Goal: Task Accomplishment & Management: Complete application form

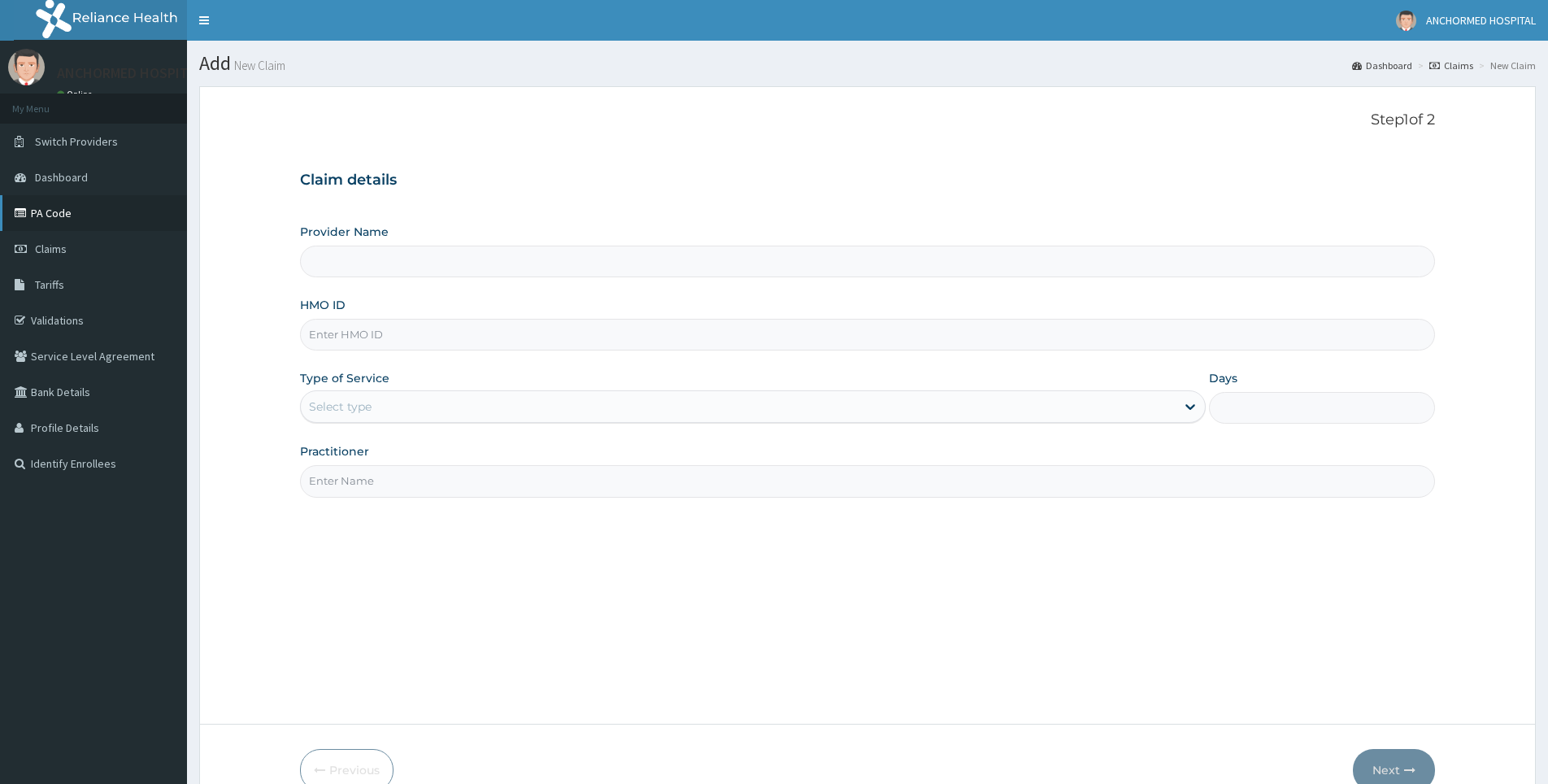
click at [74, 203] on link "PA Code" at bounding box center [93, 212] width 187 height 36
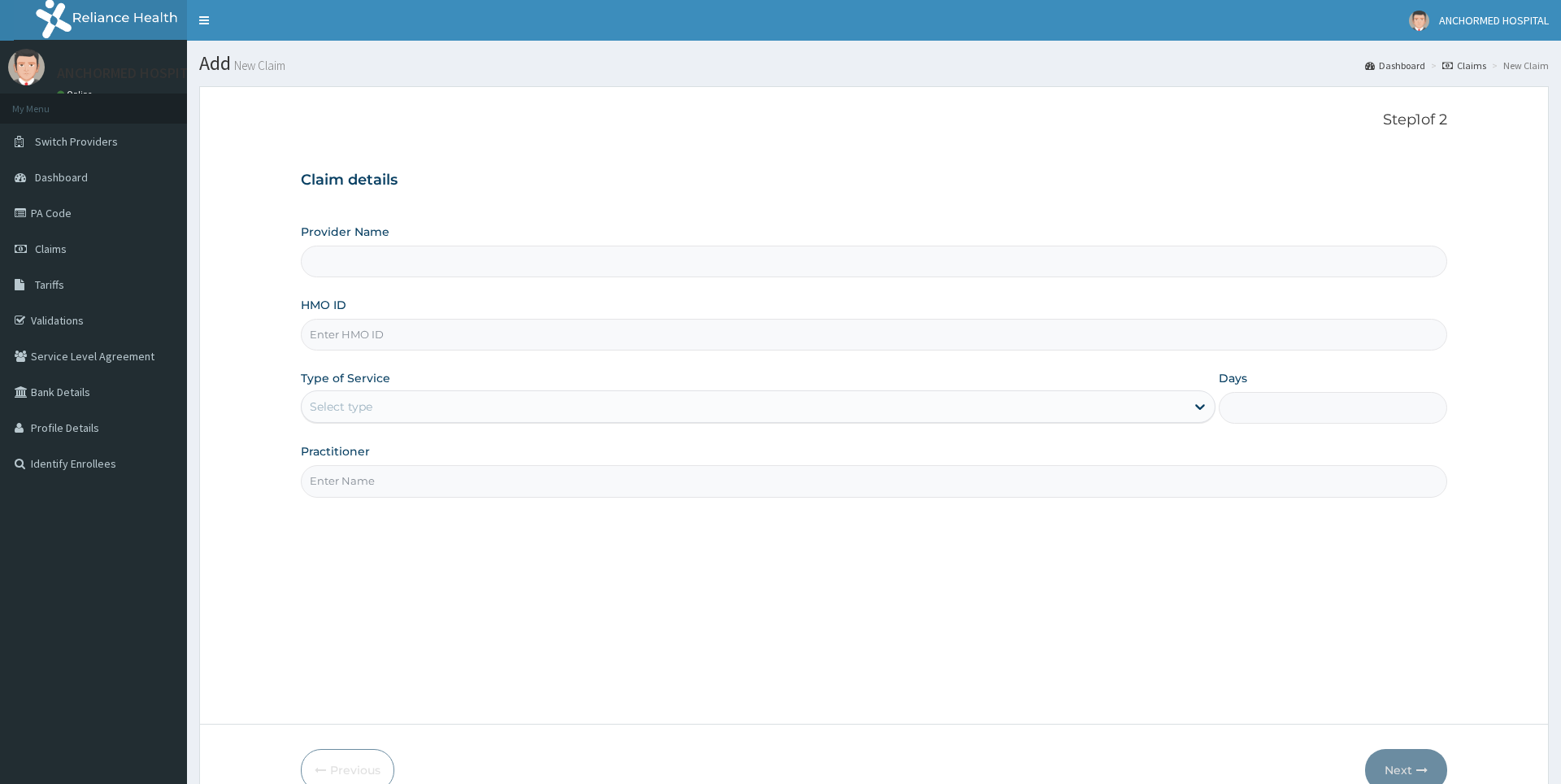
click at [372, 328] on input "HMO ID" at bounding box center [873, 335] width 1145 height 31
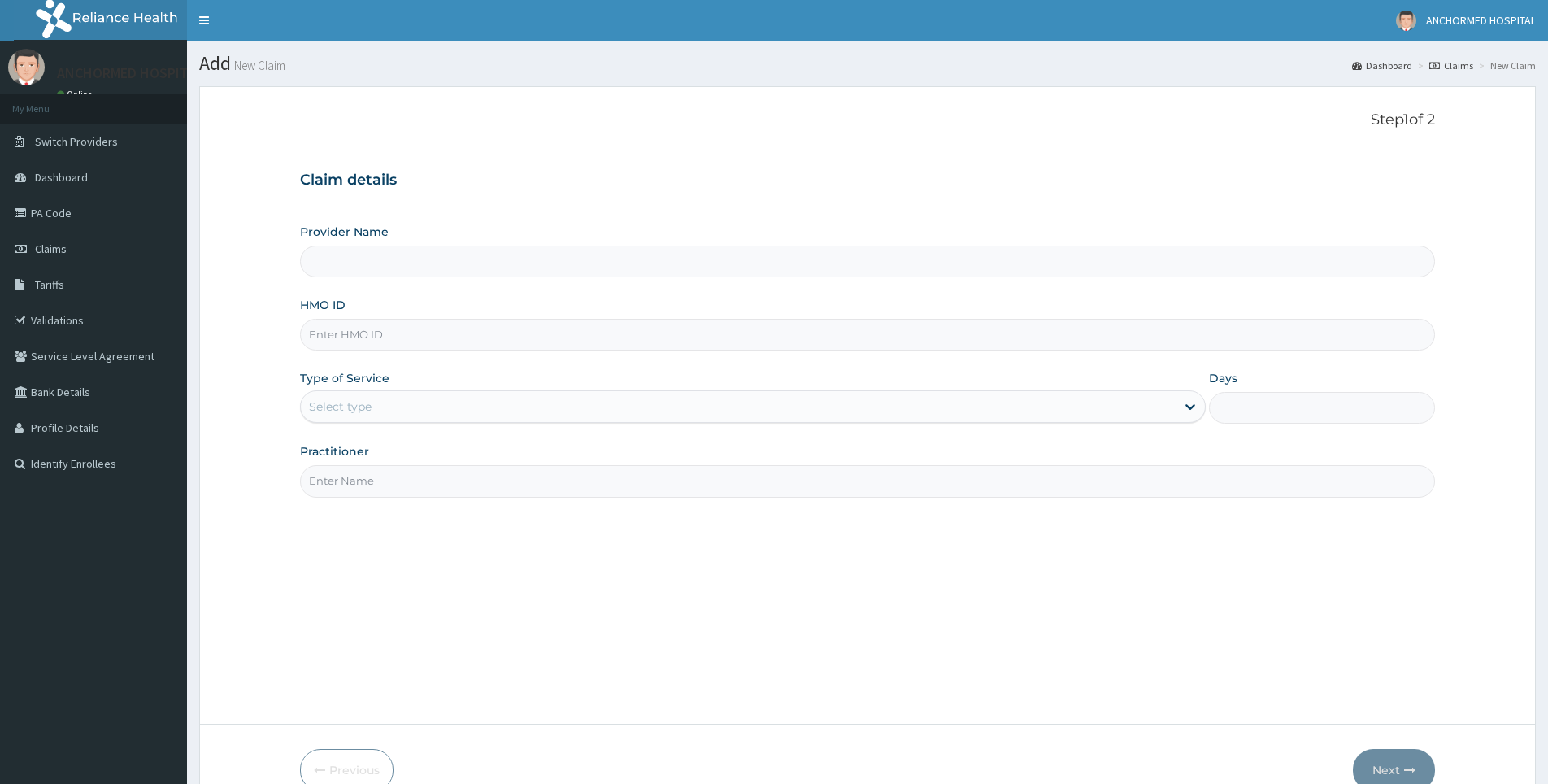
type input "ANCHORMED HOSPITAL"
paste input "IFP/10211/A"
type input "IFP/10211/A"
click at [355, 405] on div "Select type" at bounding box center [340, 406] width 63 height 17
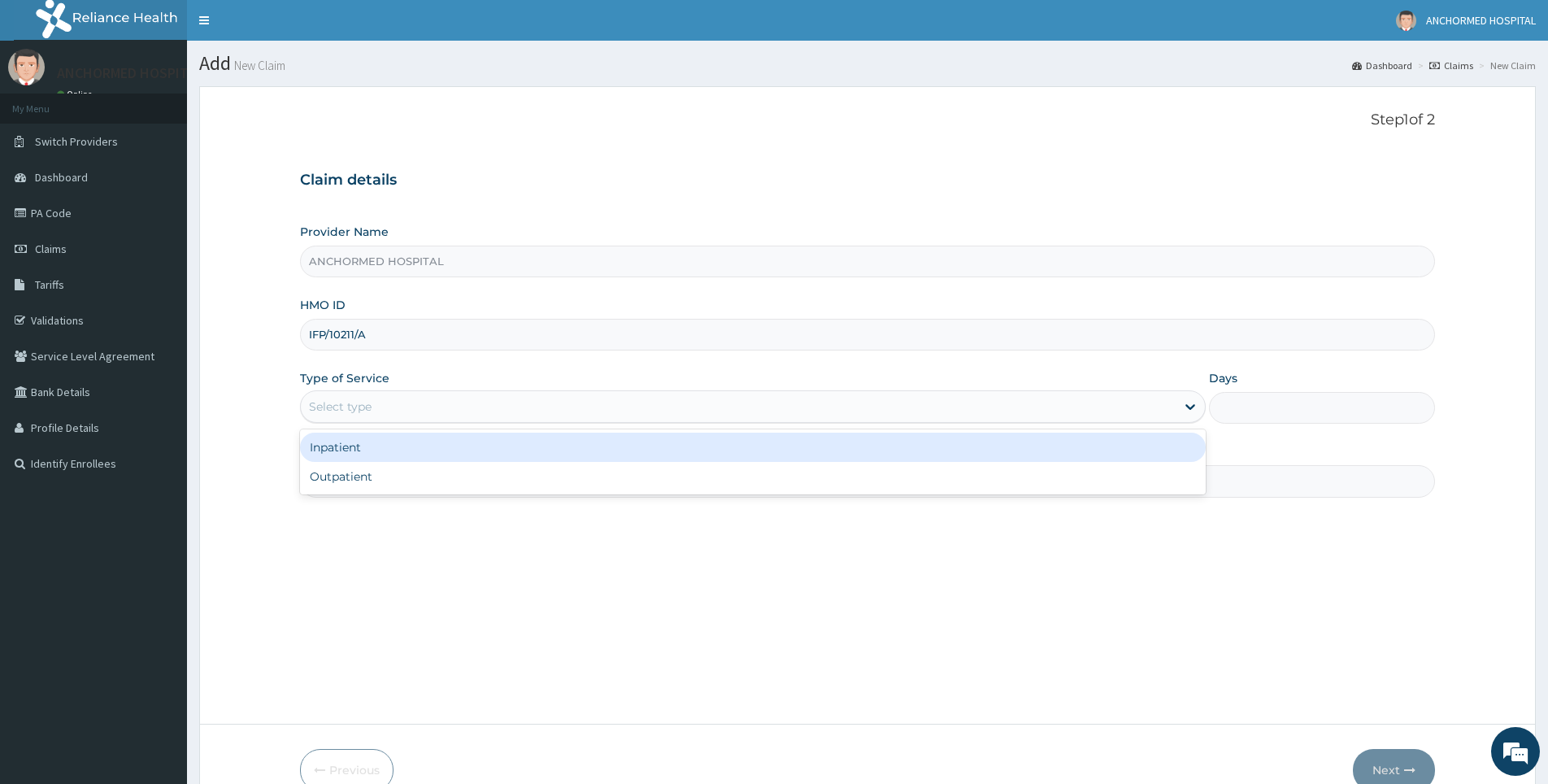
click at [371, 451] on div "Inpatient" at bounding box center [752, 448] width 905 height 29
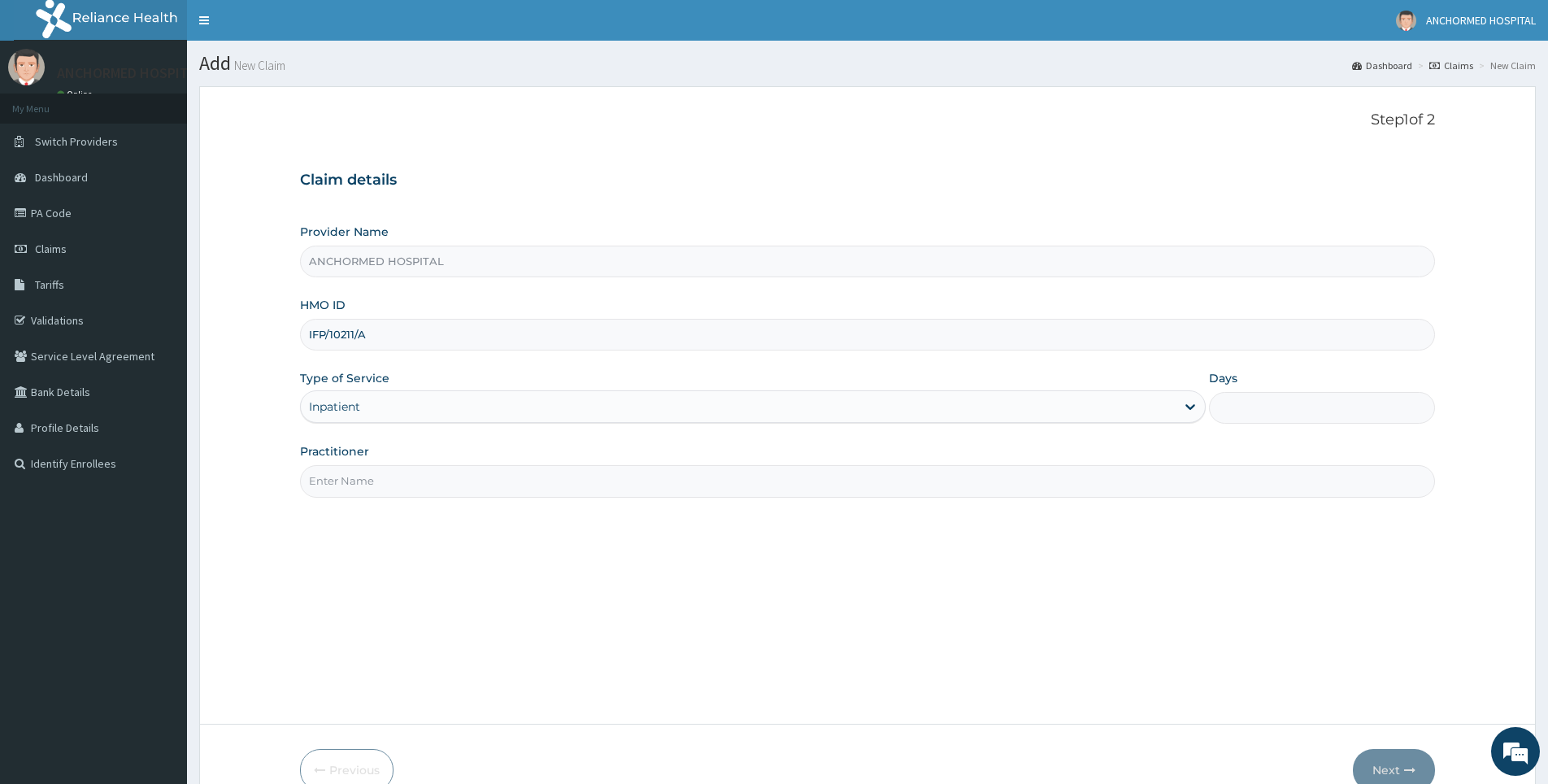
scroll to position [86, 0]
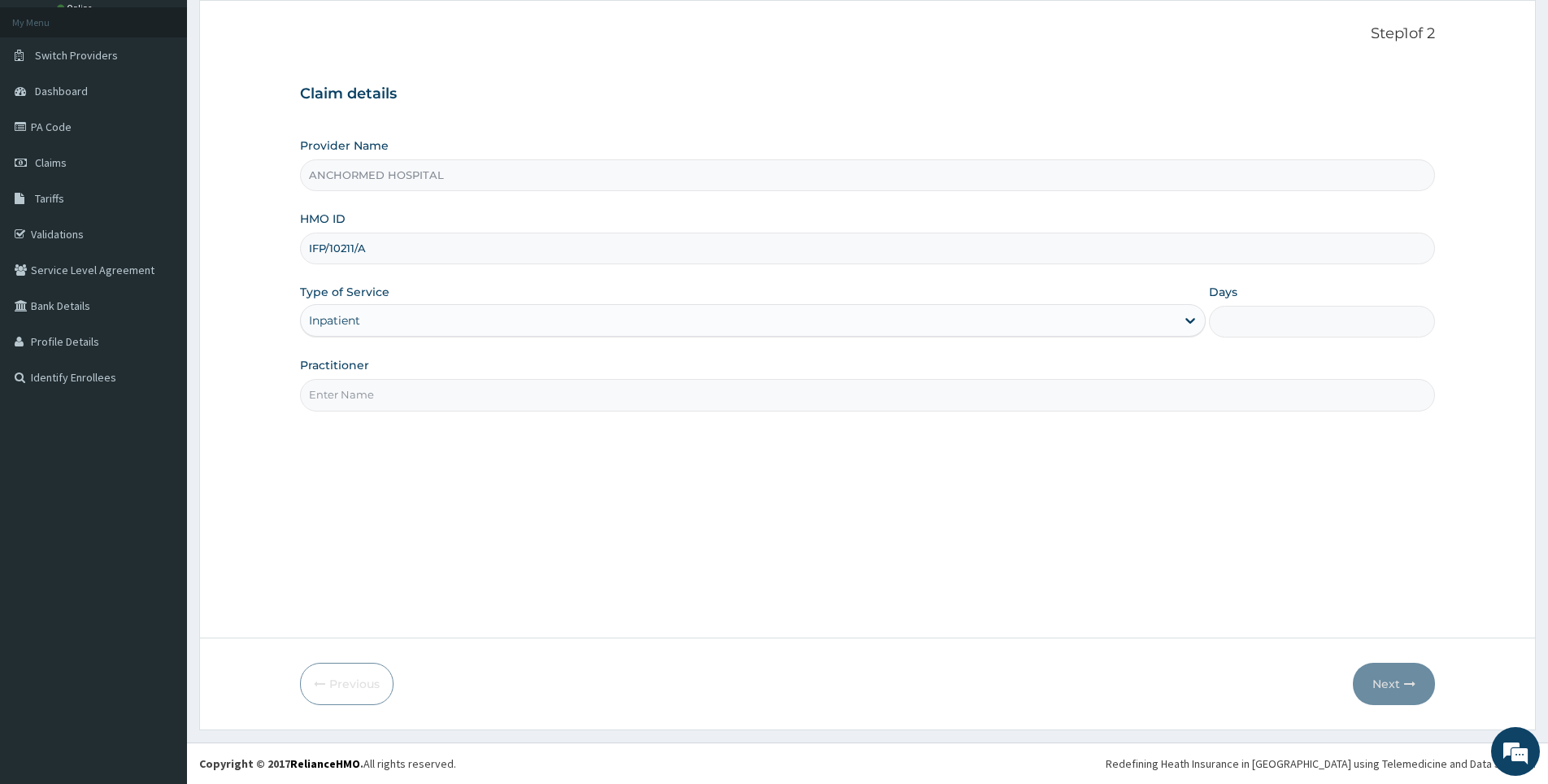
click at [351, 398] on input "Practitioner" at bounding box center [867, 394] width 1135 height 31
type input "[PERSON_NAME]"
click at [1278, 317] on input "Days" at bounding box center [1322, 322] width 226 height 31
type input "2"
click at [1391, 683] on button "Next" at bounding box center [1394, 684] width 82 height 42
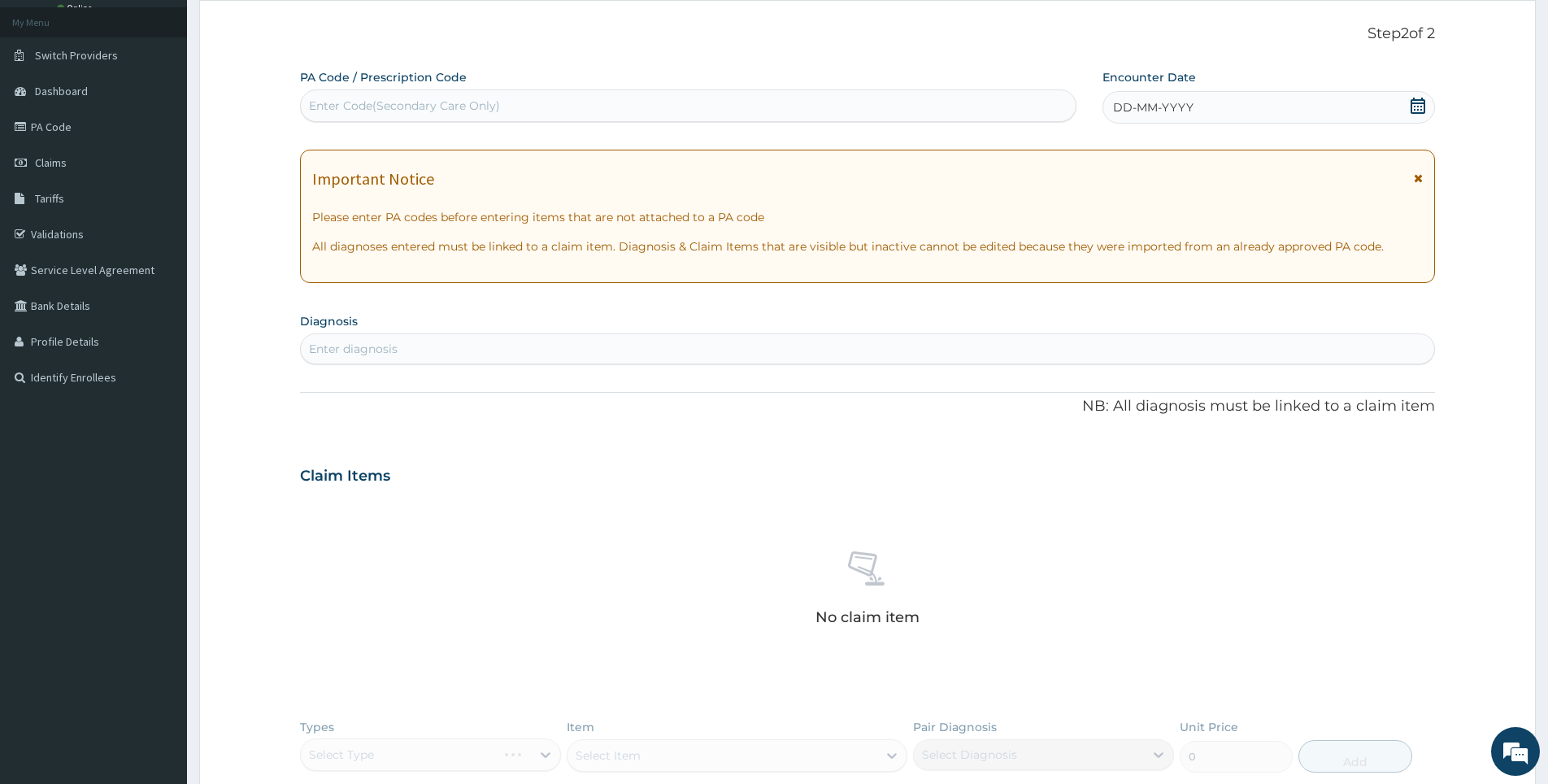
scroll to position [0, 0]
click at [359, 104] on div "Enter Code(Secondary Care Only)" at bounding box center [404, 106] width 191 height 17
paste input "PA/23E83C"
type input "PA/23E83C"
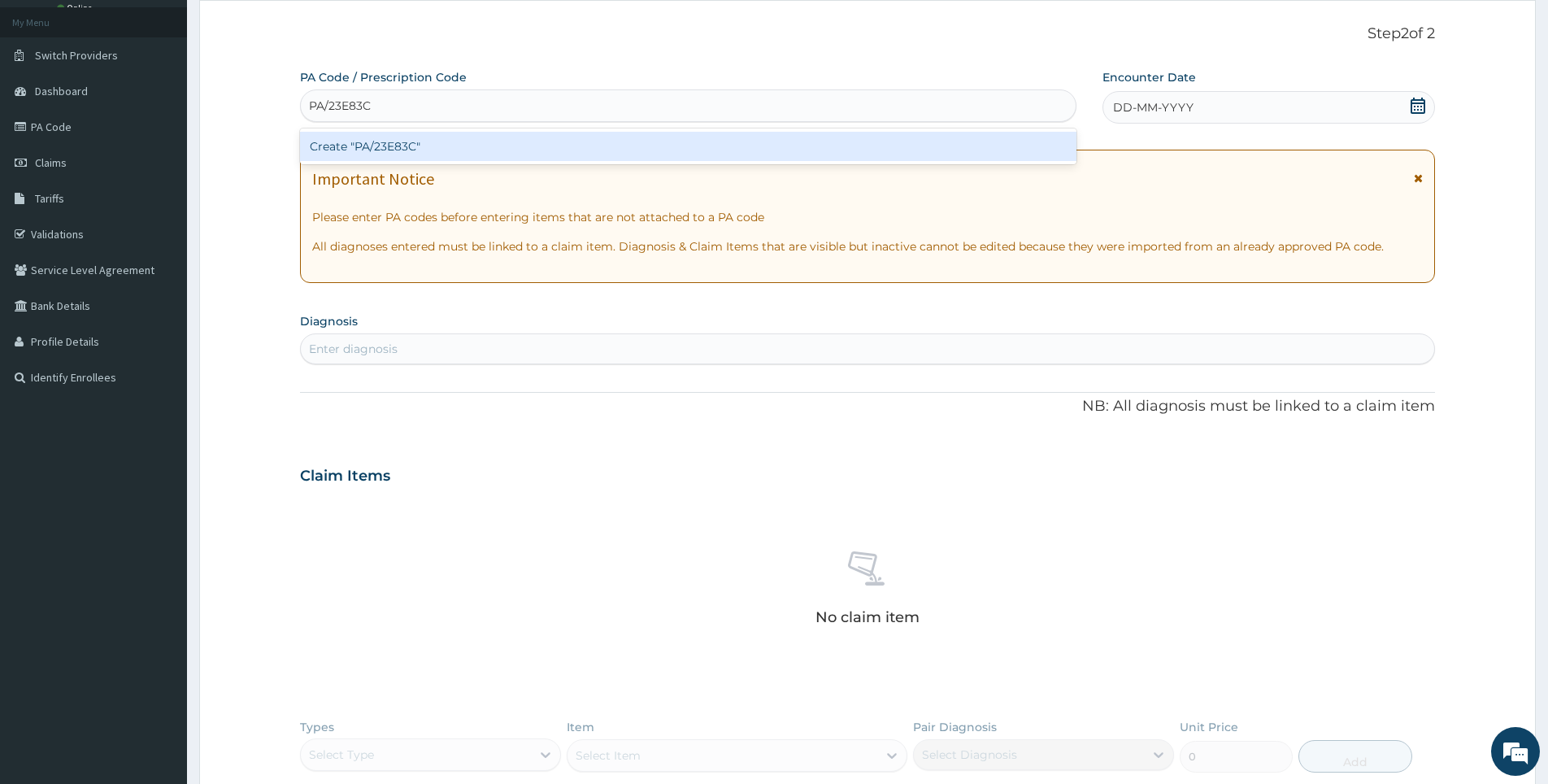
click at [380, 144] on div "Create "PA/23E83C"" at bounding box center [688, 146] width 777 height 29
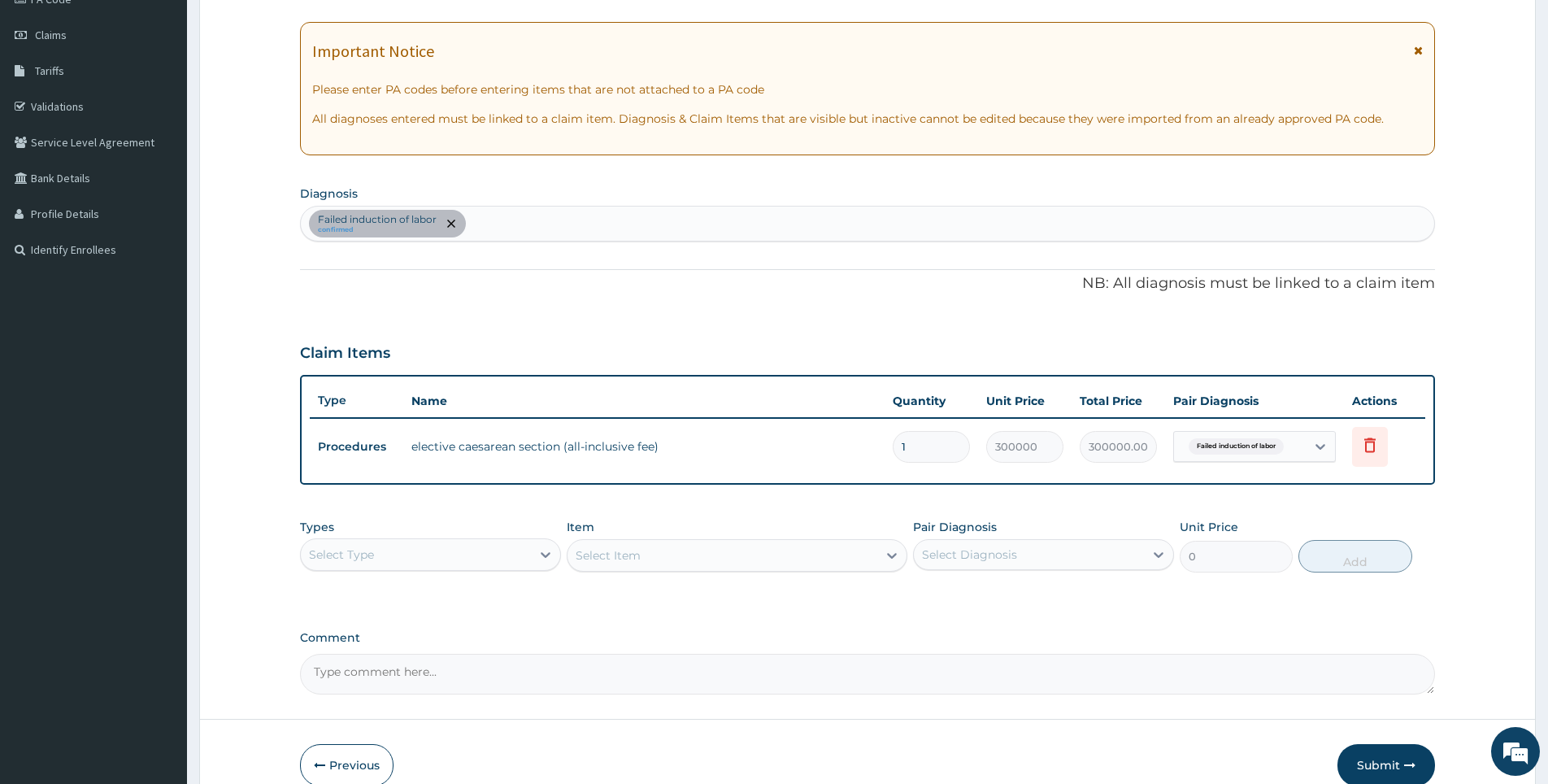
scroll to position [295, 0]
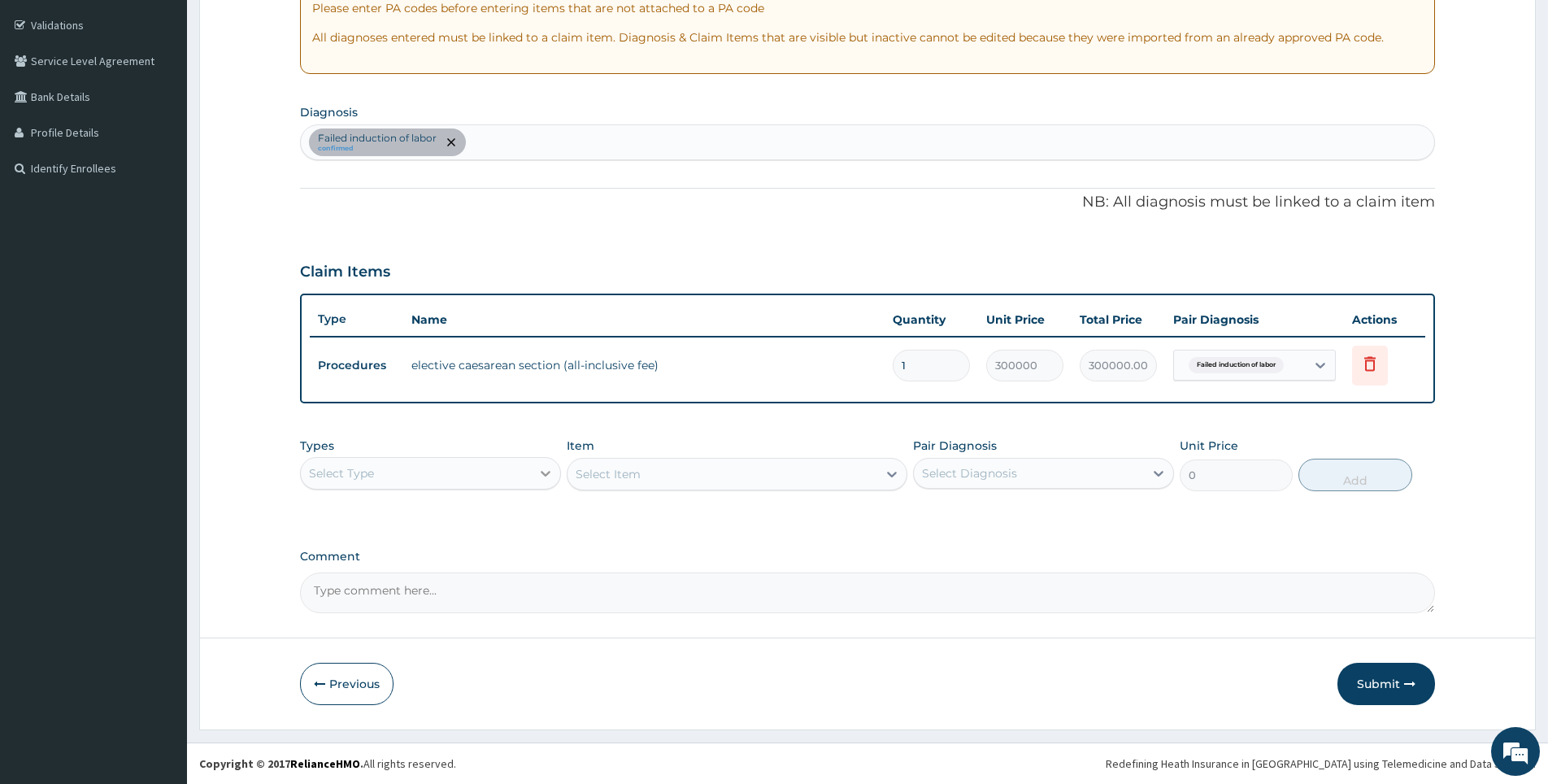
click at [541, 472] on icon at bounding box center [545, 473] width 10 height 6
click at [641, 402] on div "Type Name Quantity Unit Price Total Price Pair Diagnosis Actions Procedures ele…" at bounding box center [867, 347] width 1135 height 109
click at [1392, 692] on button "Submit" at bounding box center [1386, 684] width 97 height 42
